Goal: Task Accomplishment & Management: Manage account settings

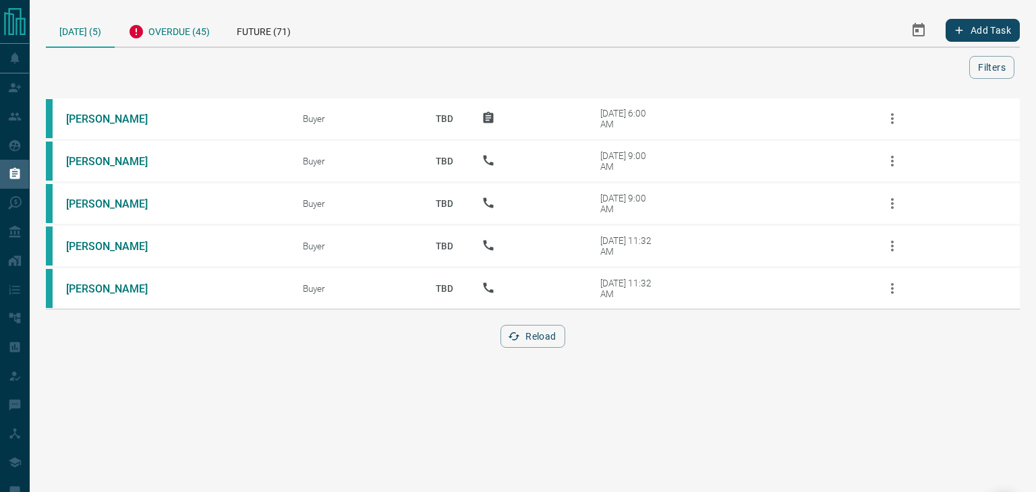
click at [167, 30] on div "Overdue (45)" at bounding box center [169, 29] width 109 height 33
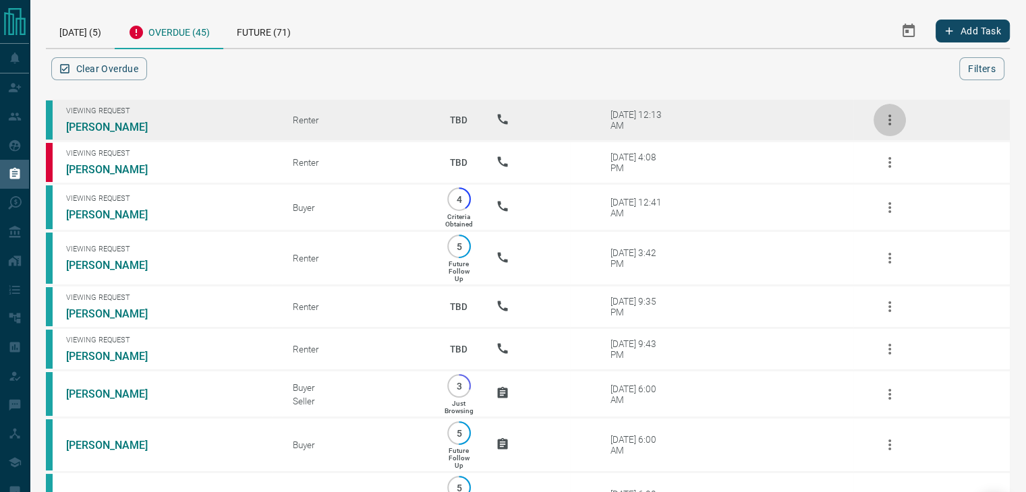
click at [892, 123] on icon "button" at bounding box center [890, 120] width 16 height 16
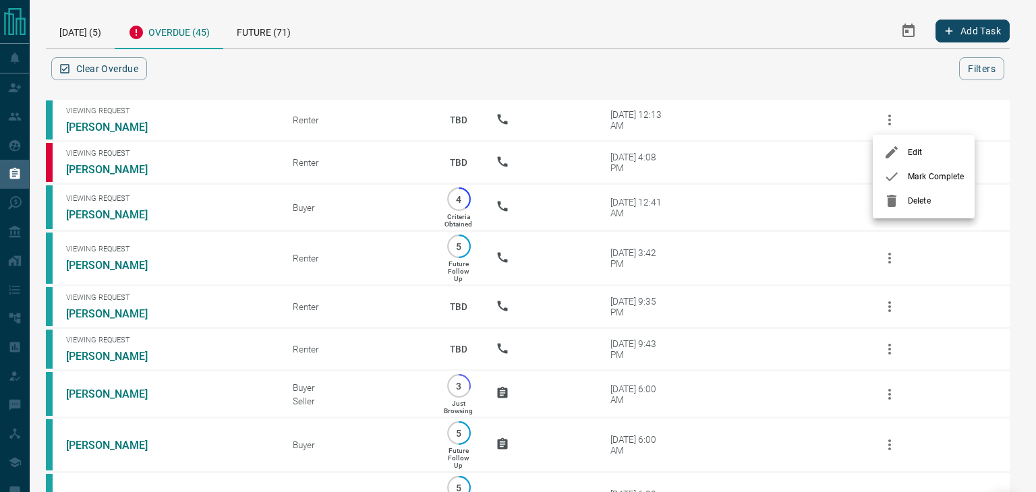
click at [894, 174] on icon at bounding box center [892, 177] width 16 height 16
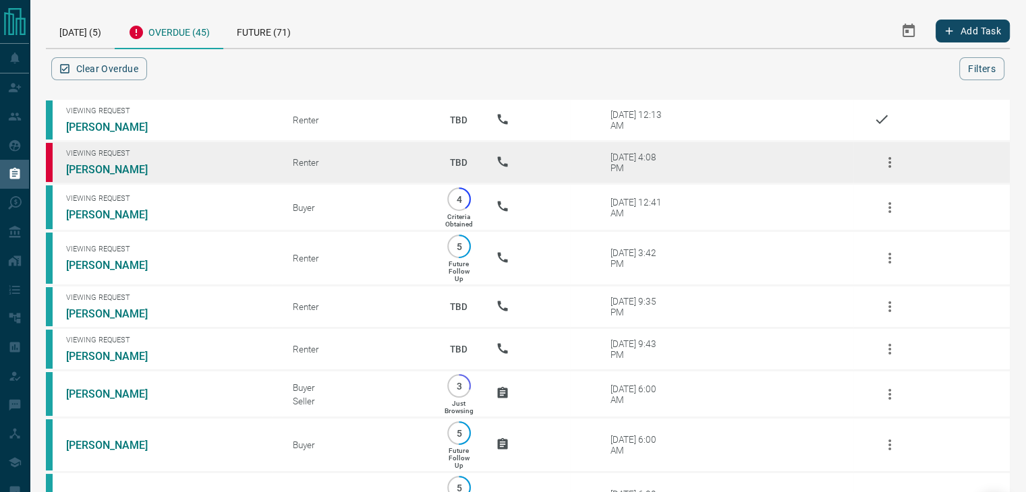
click at [883, 160] on icon "button" at bounding box center [890, 162] width 16 height 16
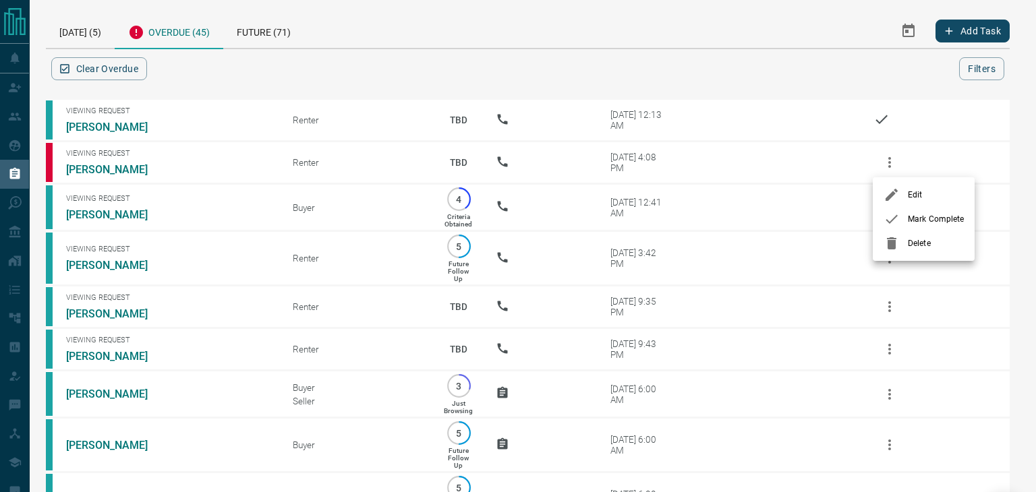
click at [896, 224] on icon at bounding box center [892, 219] width 16 height 16
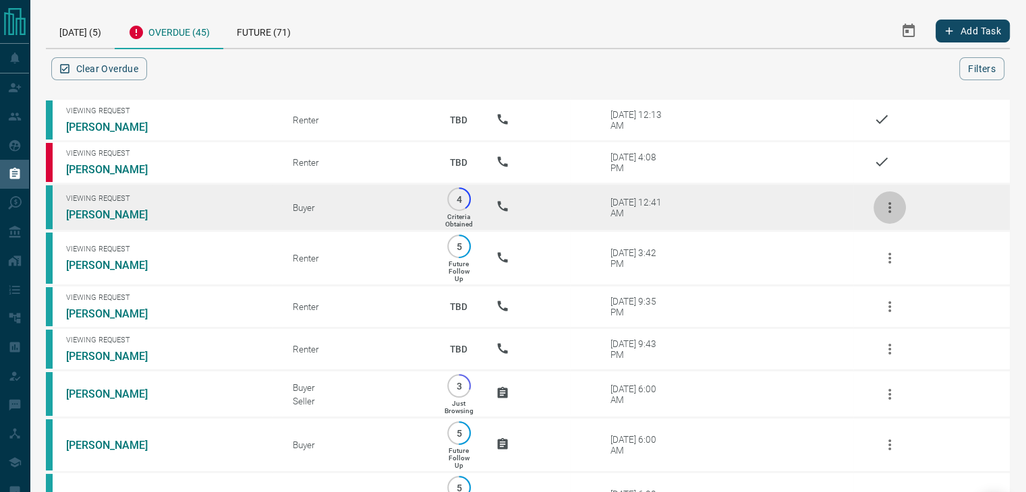
click at [890, 206] on icon "button" at bounding box center [890, 208] width 16 height 16
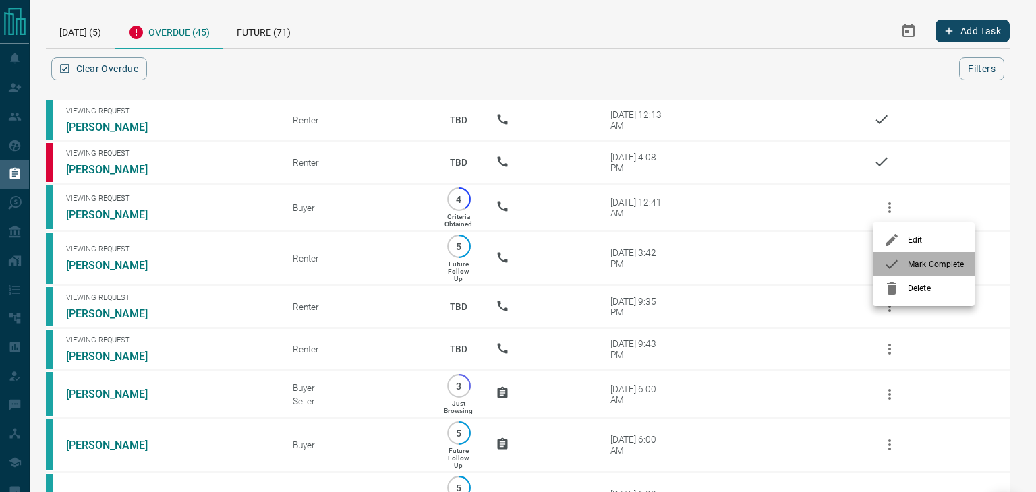
click at [901, 267] on div at bounding box center [896, 264] width 24 height 16
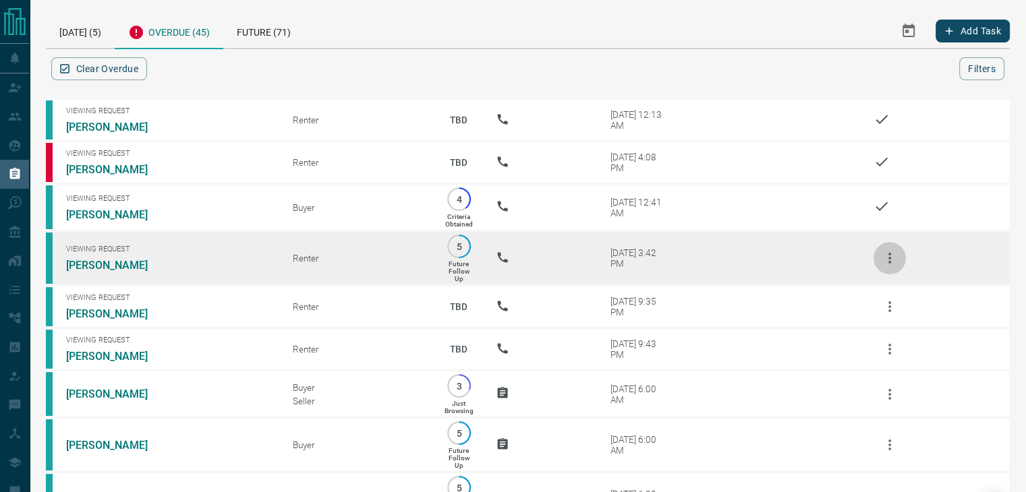
click at [885, 264] on icon "button" at bounding box center [890, 258] width 16 height 16
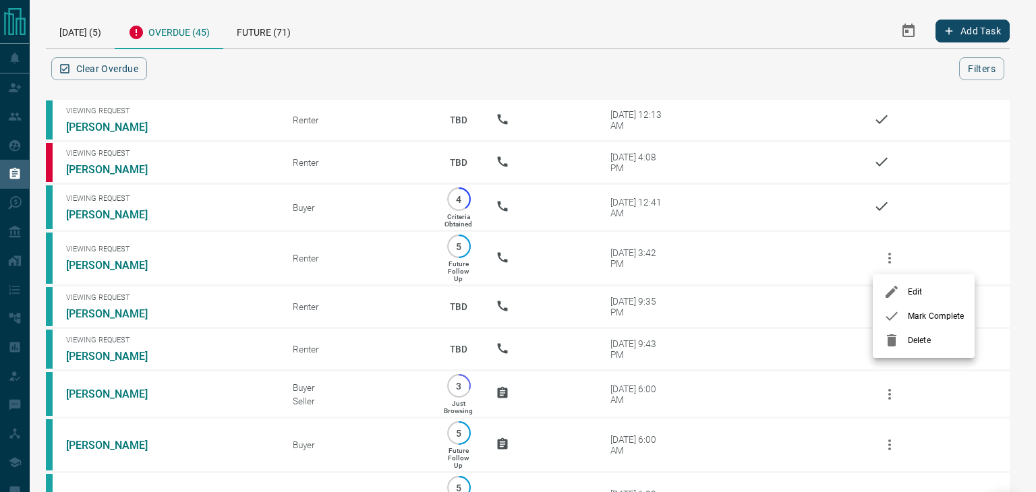
click at [890, 306] on li "Mark Complete" at bounding box center [924, 316] width 102 height 24
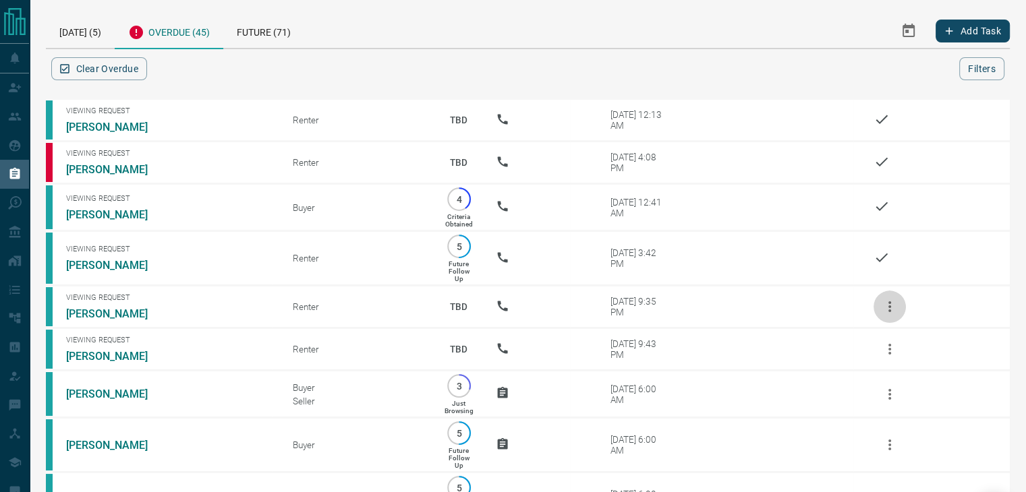
click at [890, 306] on icon "button" at bounding box center [890, 307] width 16 height 16
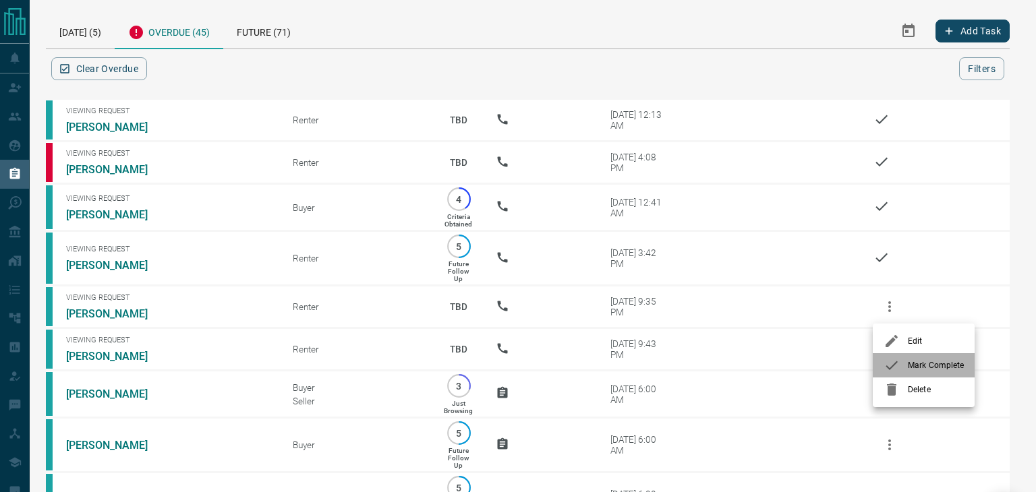
click at [902, 362] on div at bounding box center [896, 366] width 24 height 16
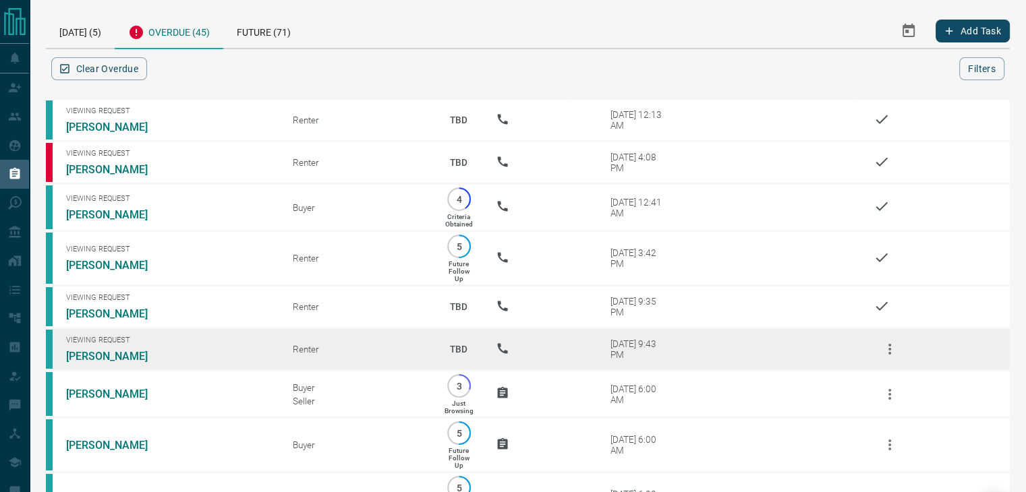
click at [886, 348] on icon "button" at bounding box center [890, 349] width 16 height 16
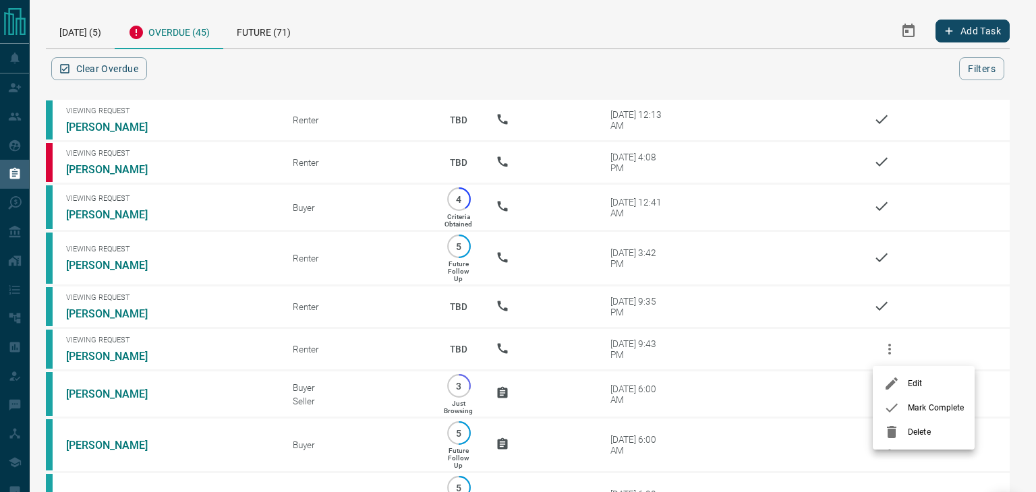
click at [909, 415] on li "Mark Complete" at bounding box center [924, 408] width 102 height 24
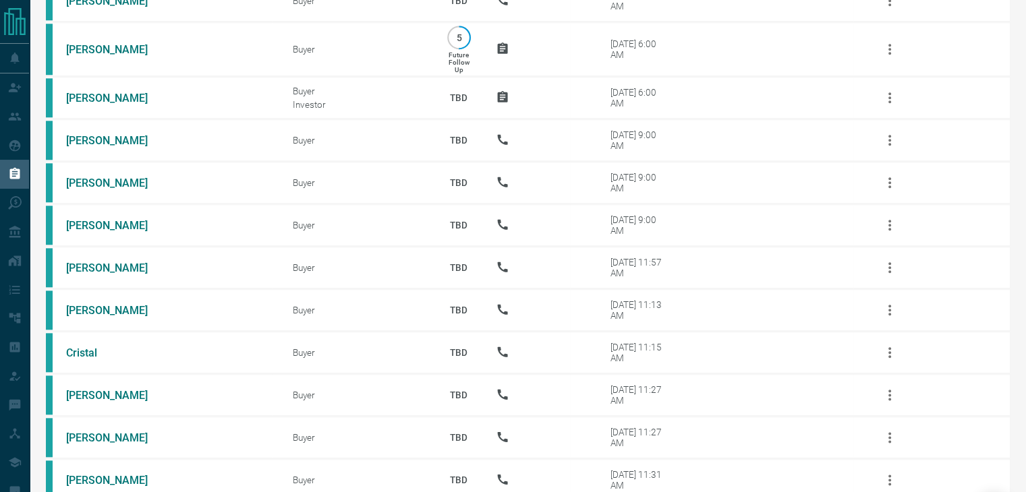
scroll to position [1695, 0]
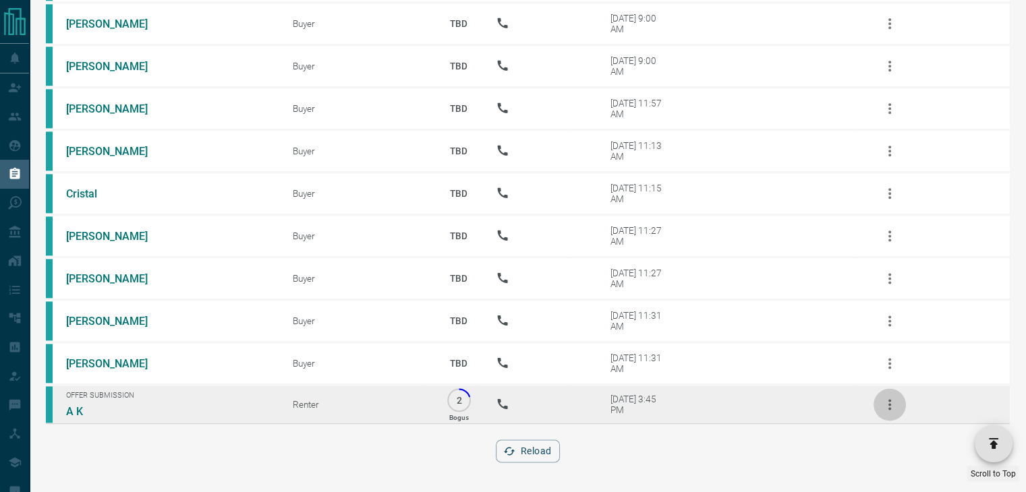
click at [892, 405] on icon "button" at bounding box center [890, 405] width 16 height 16
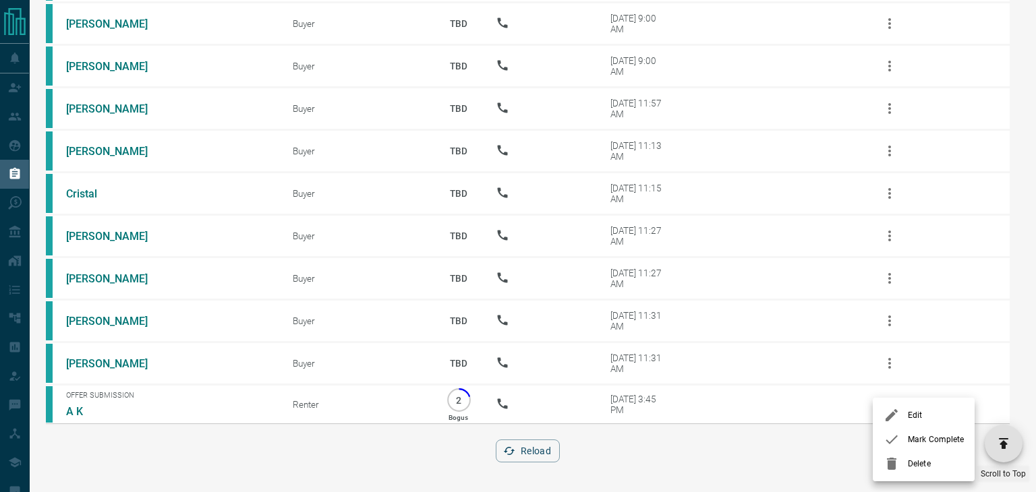
click at [919, 435] on span "Mark Complete" at bounding box center [936, 440] width 56 height 12
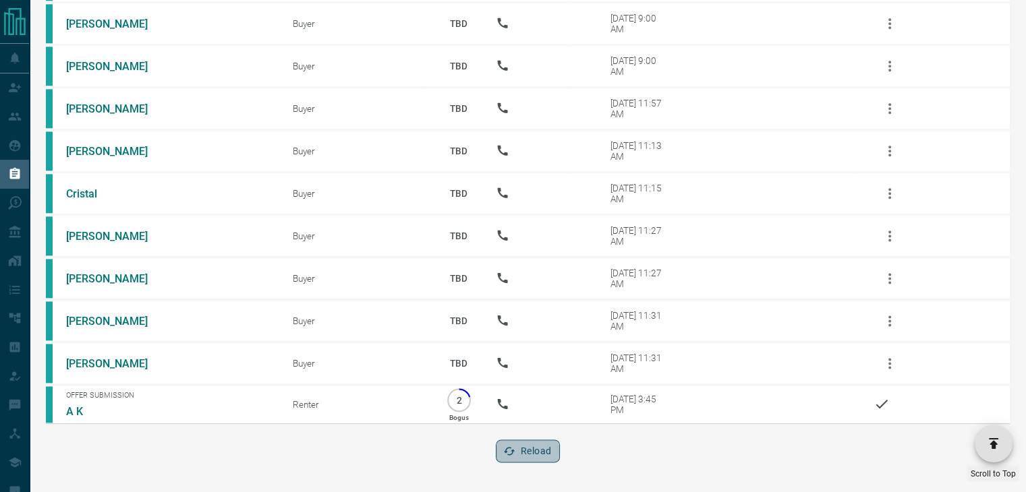
click at [543, 454] on button "Reload" at bounding box center [528, 451] width 64 height 23
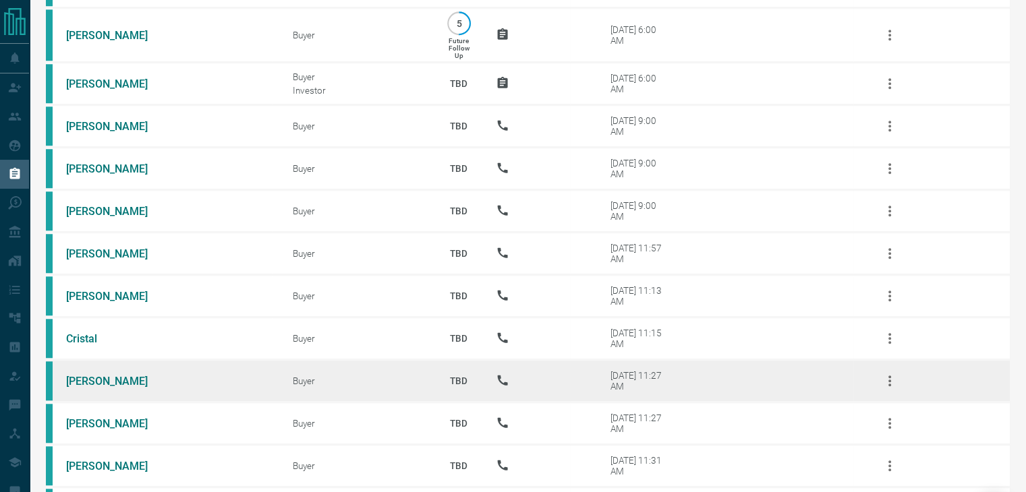
scroll to position [1274, 0]
